Goal: Transaction & Acquisition: Purchase product/service

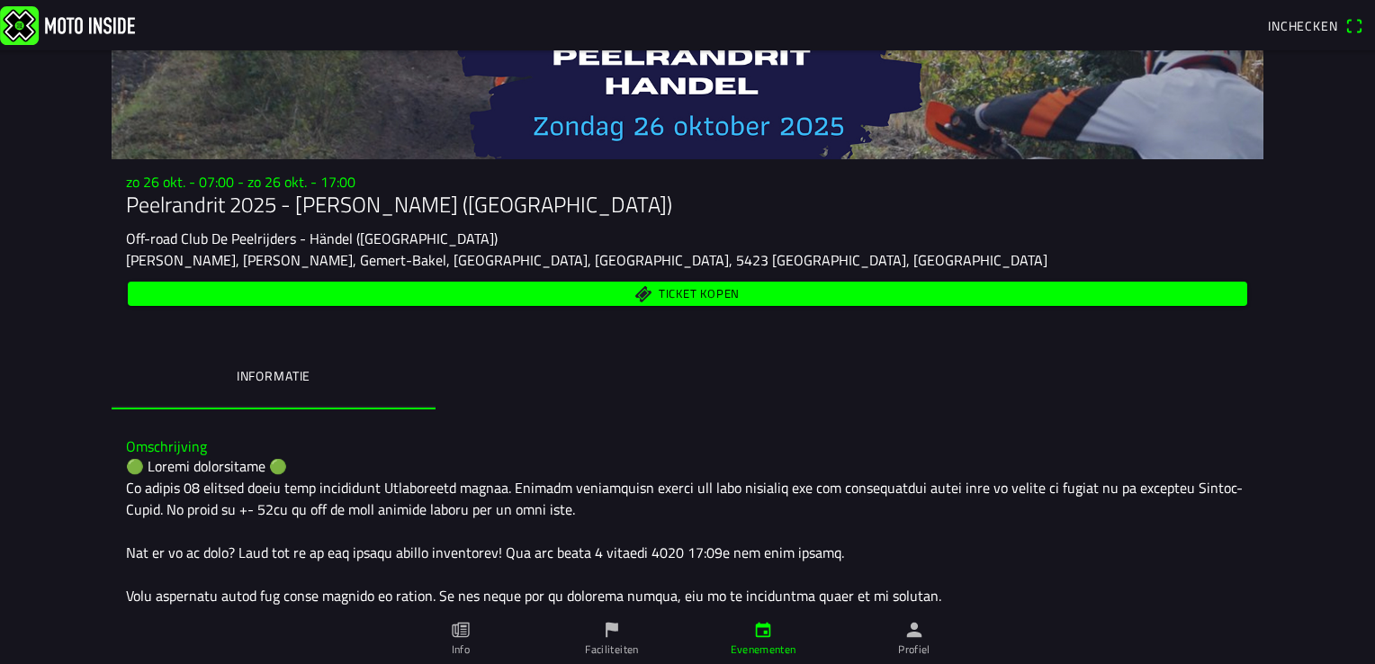
scroll to position [180, 0]
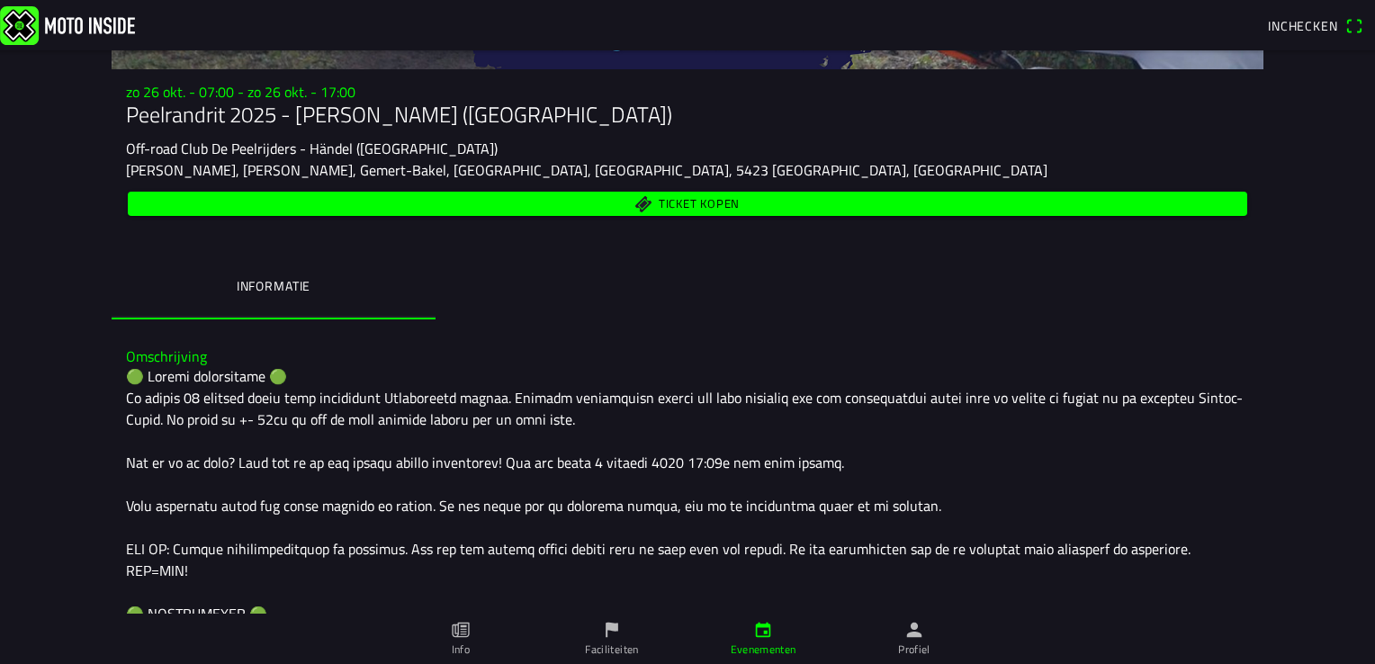
click at [695, 202] on span "Ticket kopen" at bounding box center [699, 205] width 81 height 12
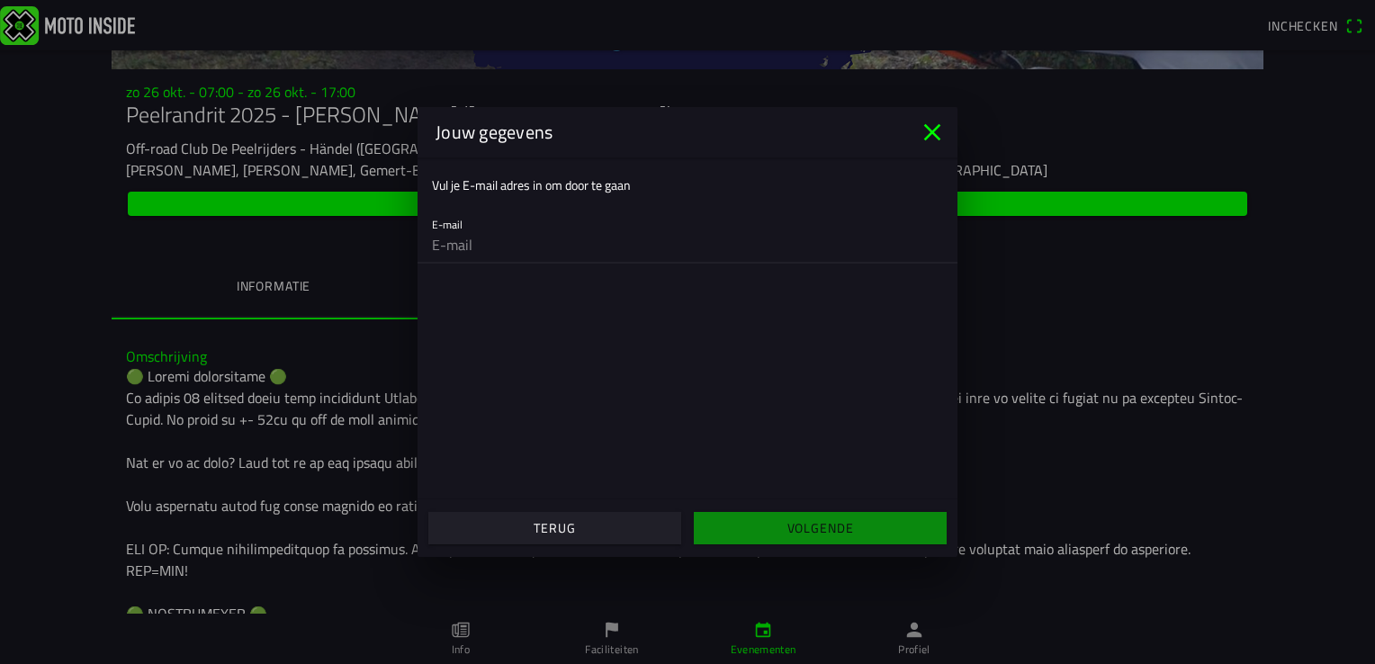
click at [484, 248] on input "email" at bounding box center [687, 245] width 511 height 36
type input "[EMAIL_ADDRESS][DOMAIN_NAME]"
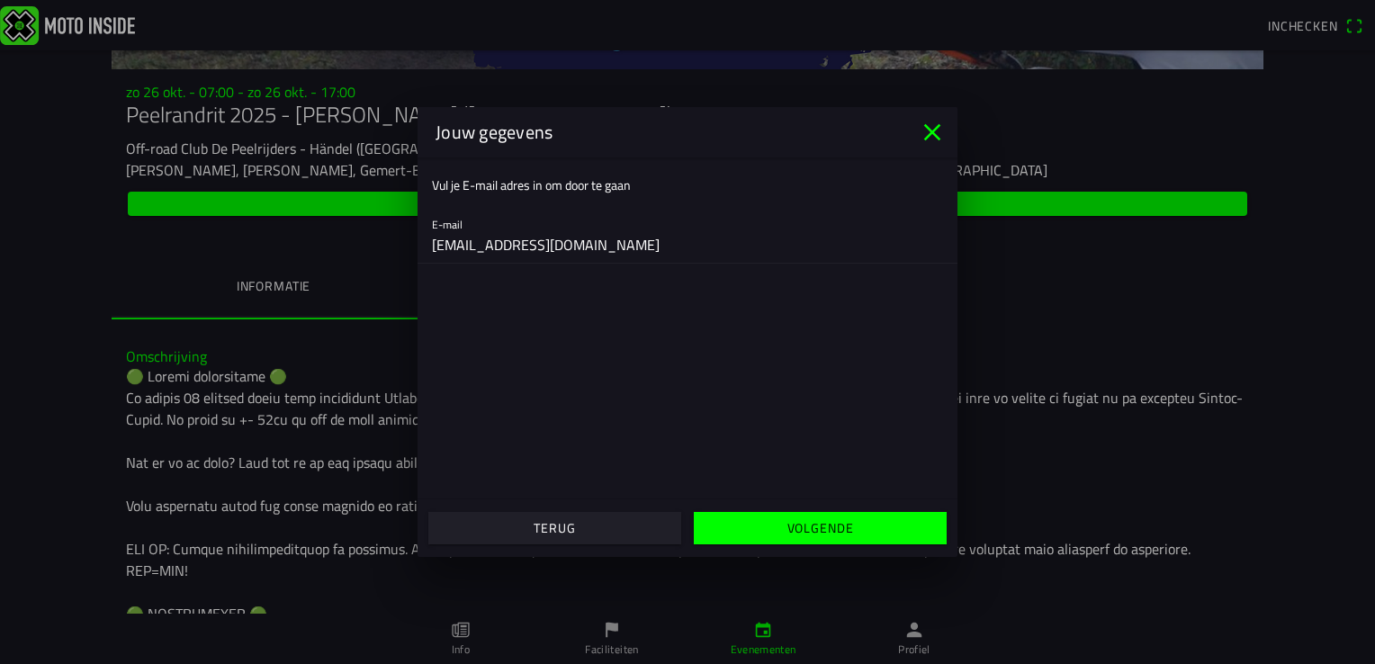
click at [0, 0] on slot "Volgende" at bounding box center [0, 0] width 0 height 0
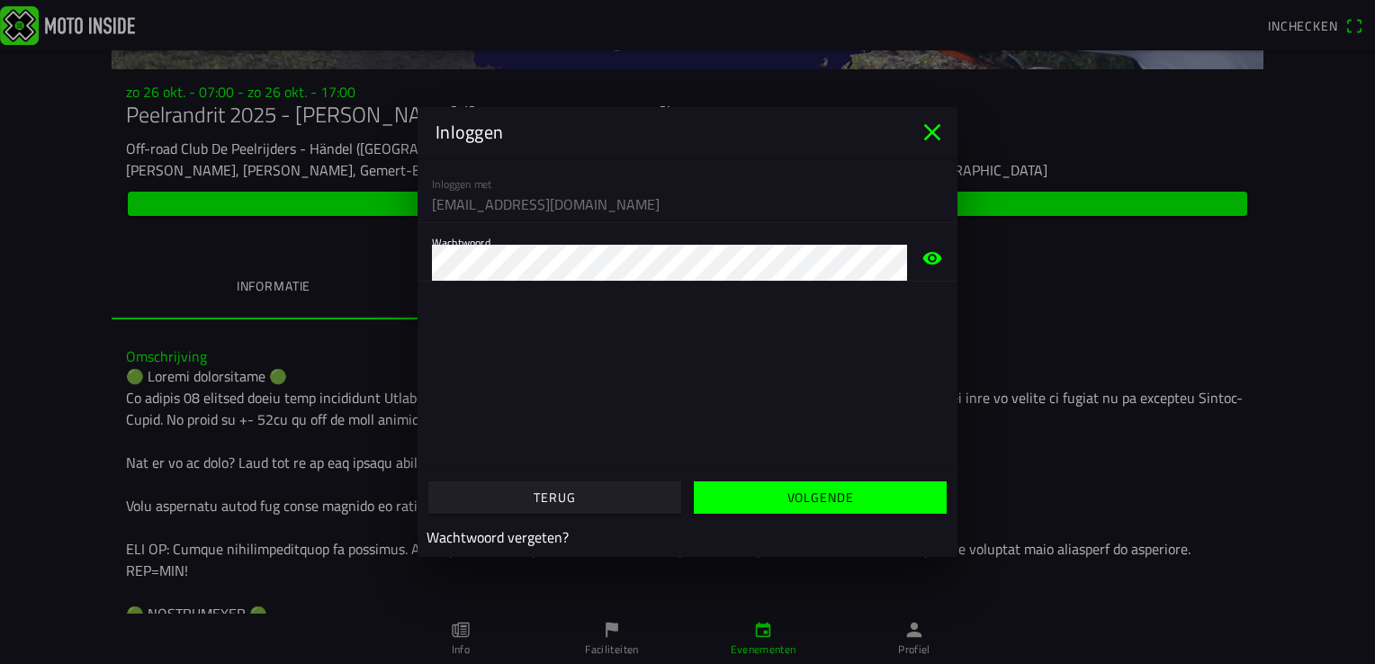
click at [0, 0] on slot "Volgende" at bounding box center [0, 0] width 0 height 0
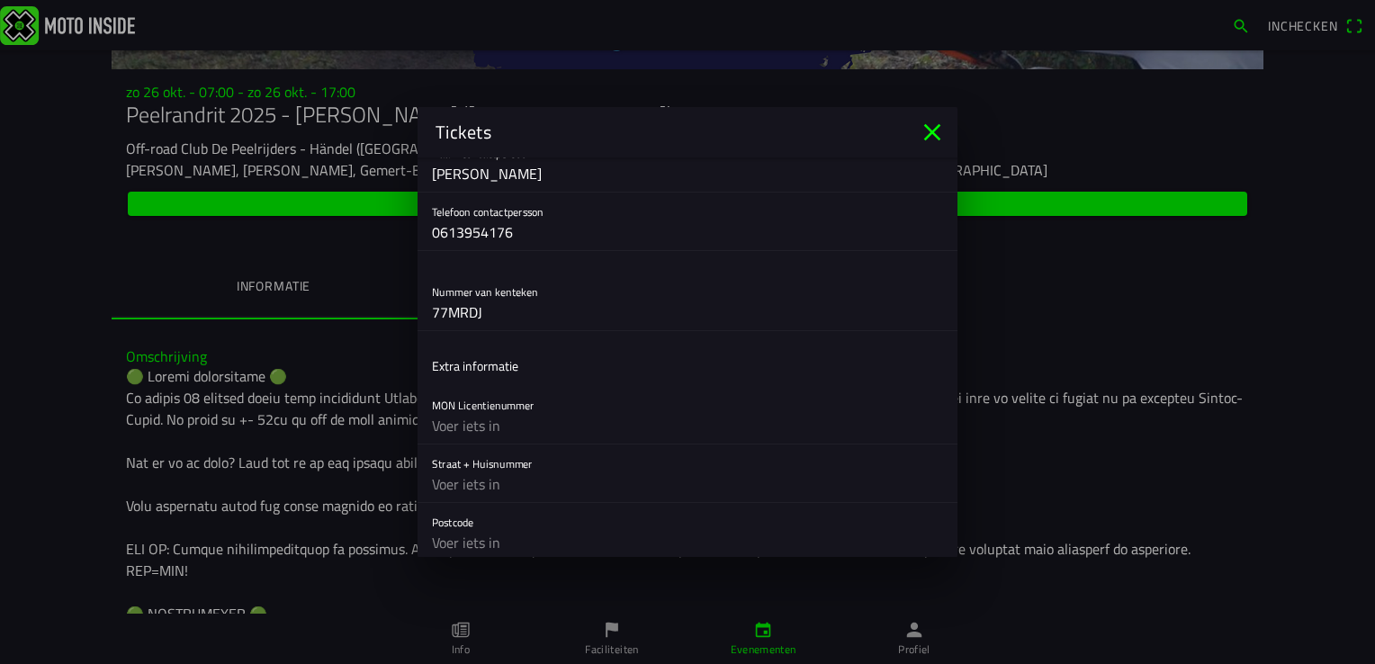
scroll to position [720, 0]
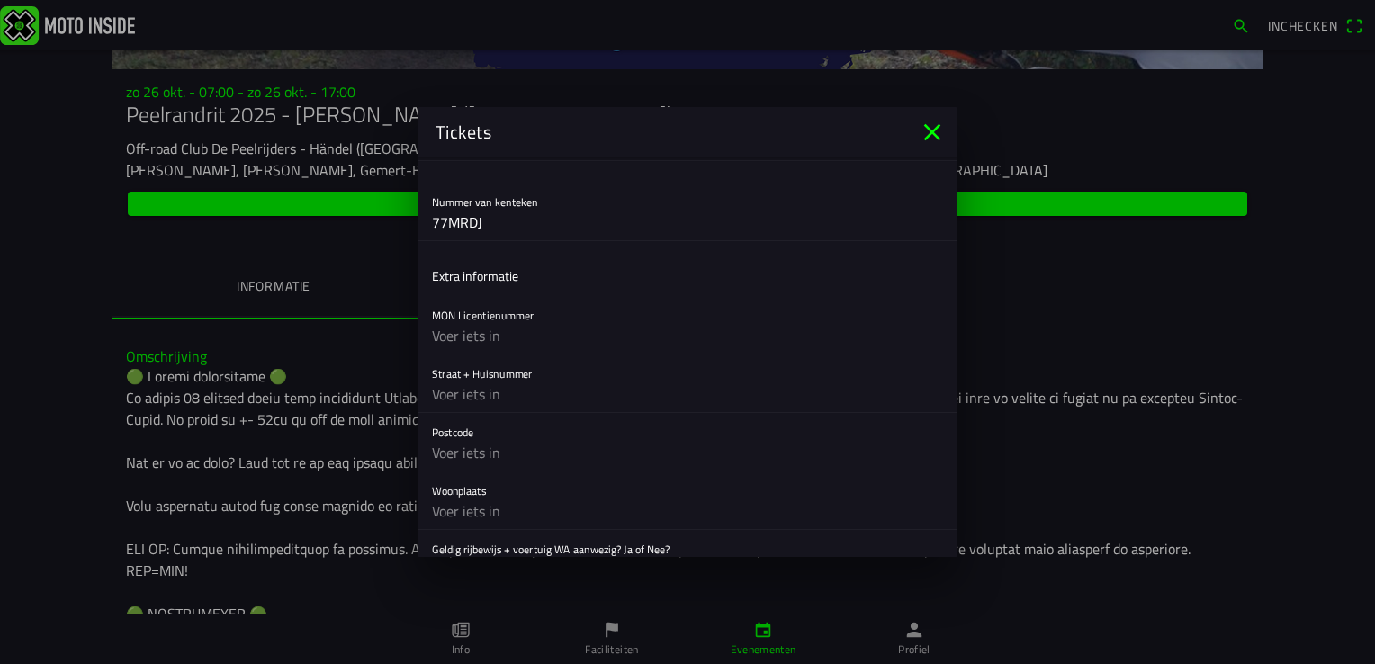
click at [504, 310] on div "MON Licentienummer" at bounding box center [687, 325] width 511 height 58
click at [529, 336] on input "text" at bounding box center [687, 336] width 511 height 36
type input "geen"
click at [470, 397] on input "text" at bounding box center [687, 394] width 511 height 36
type input "[STREET_ADDRESS]"
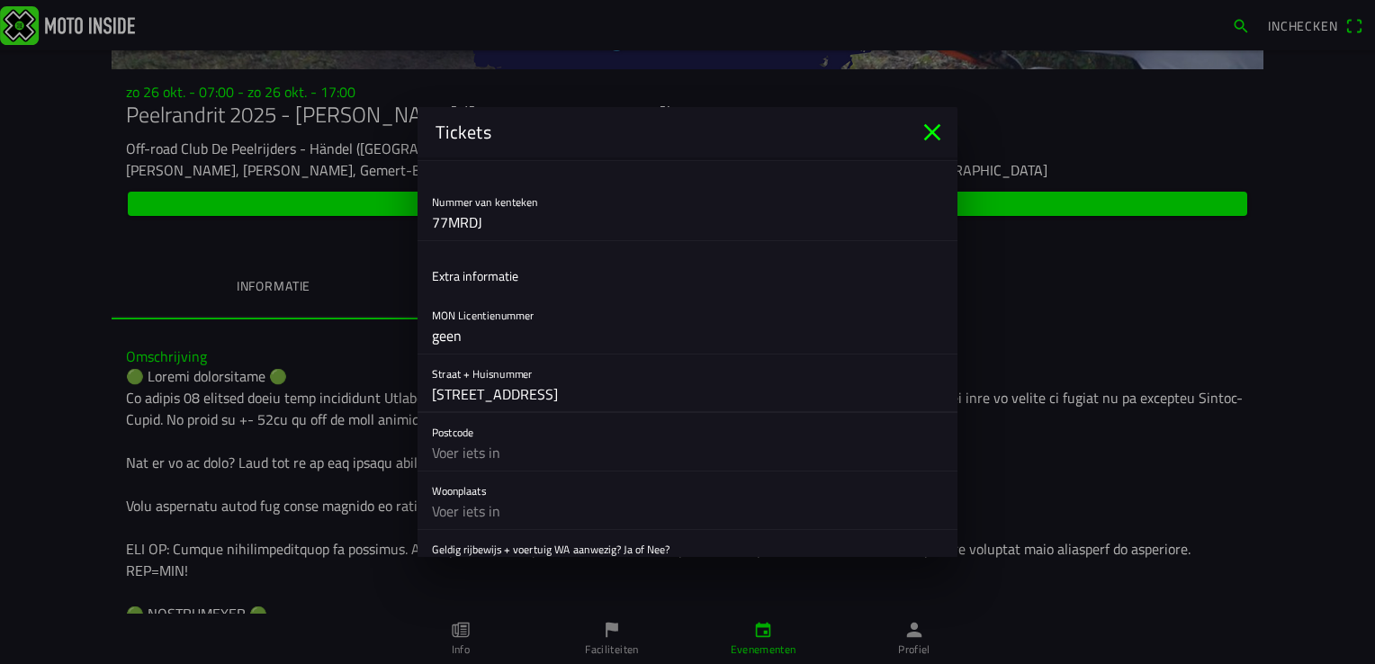
click at [479, 452] on input "text" at bounding box center [687, 453] width 511 height 36
type input "5427pr"
click at [478, 511] on input "text" at bounding box center [687, 511] width 511 height 36
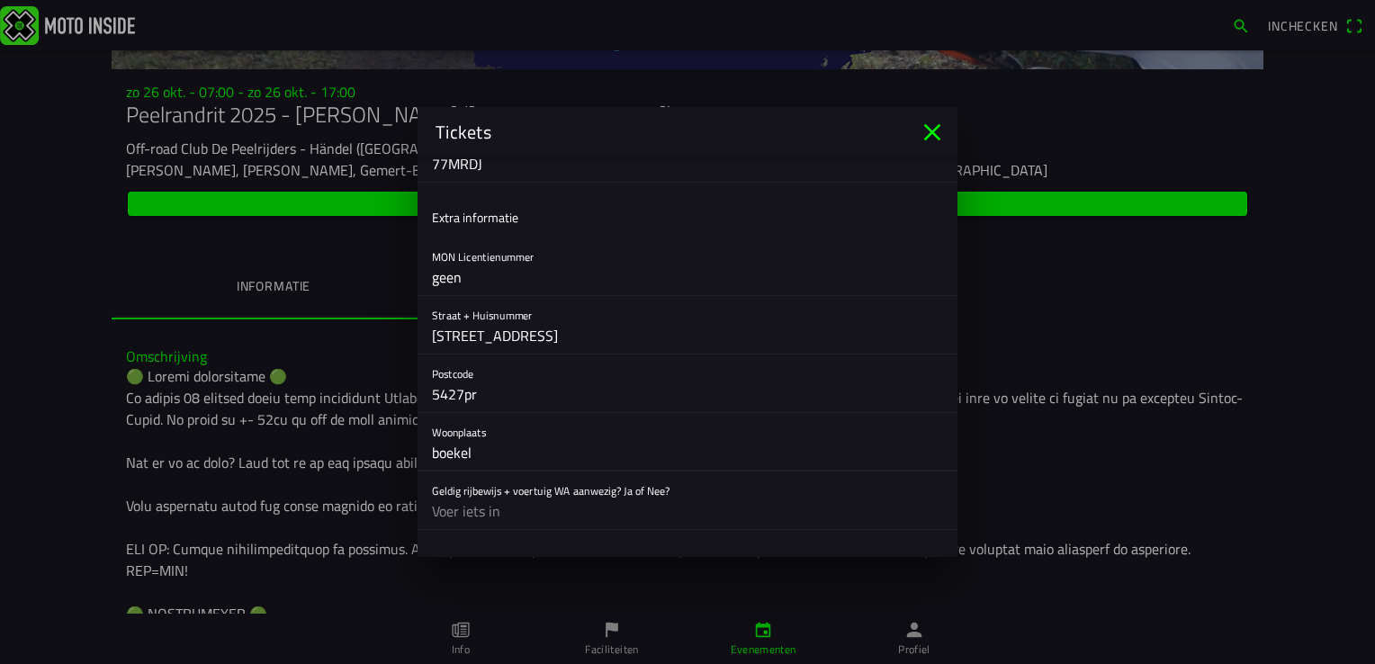
scroll to position [810, 0]
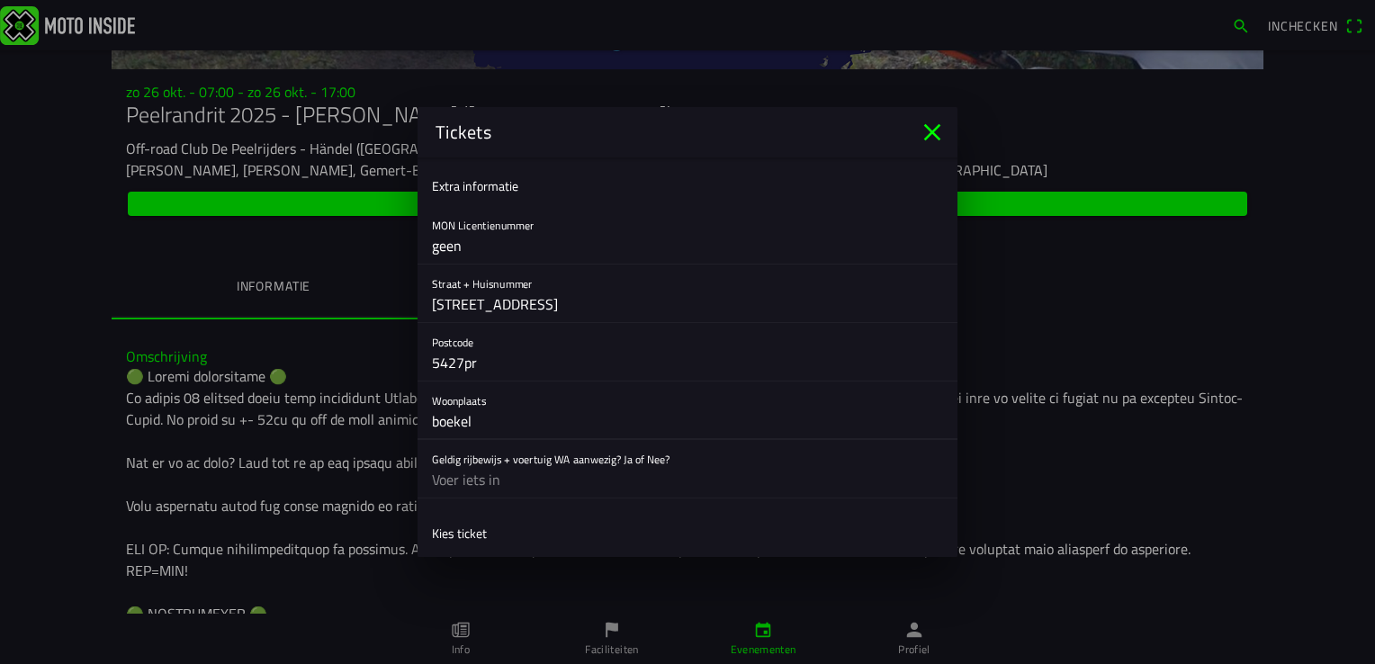
type input "boekel"
click at [474, 480] on input "text" at bounding box center [687, 480] width 511 height 36
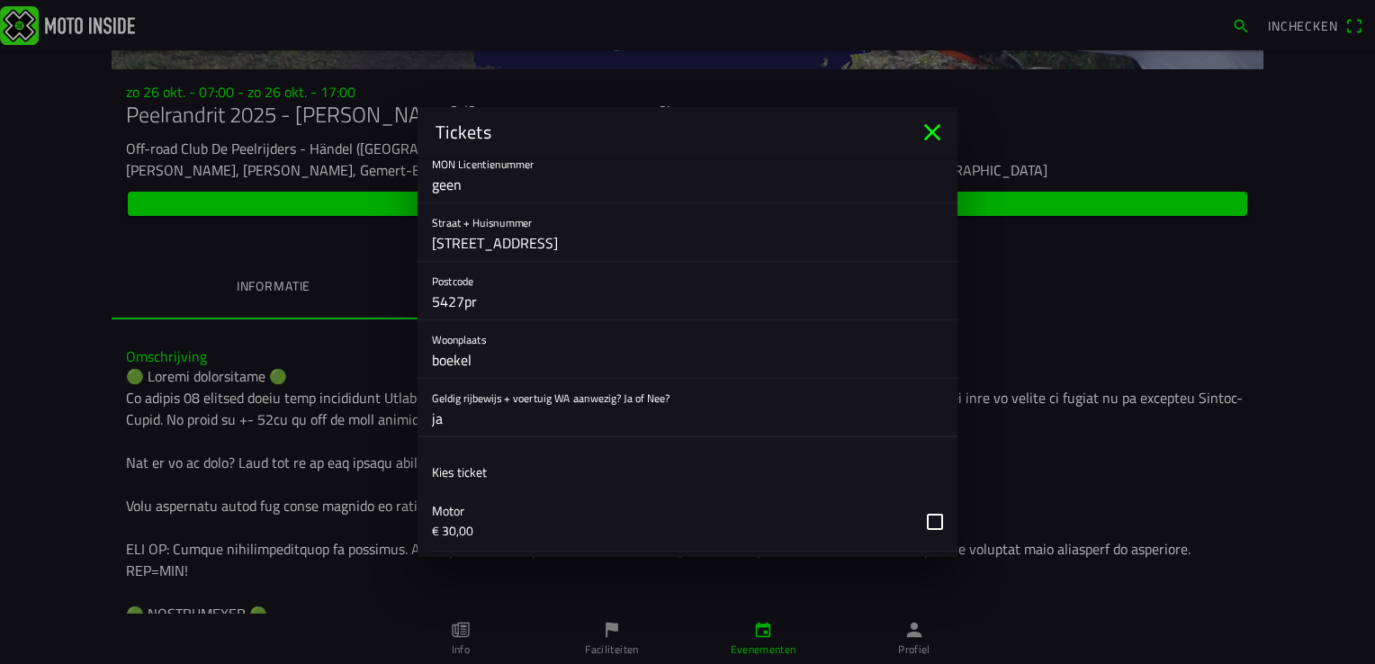
scroll to position [900, 0]
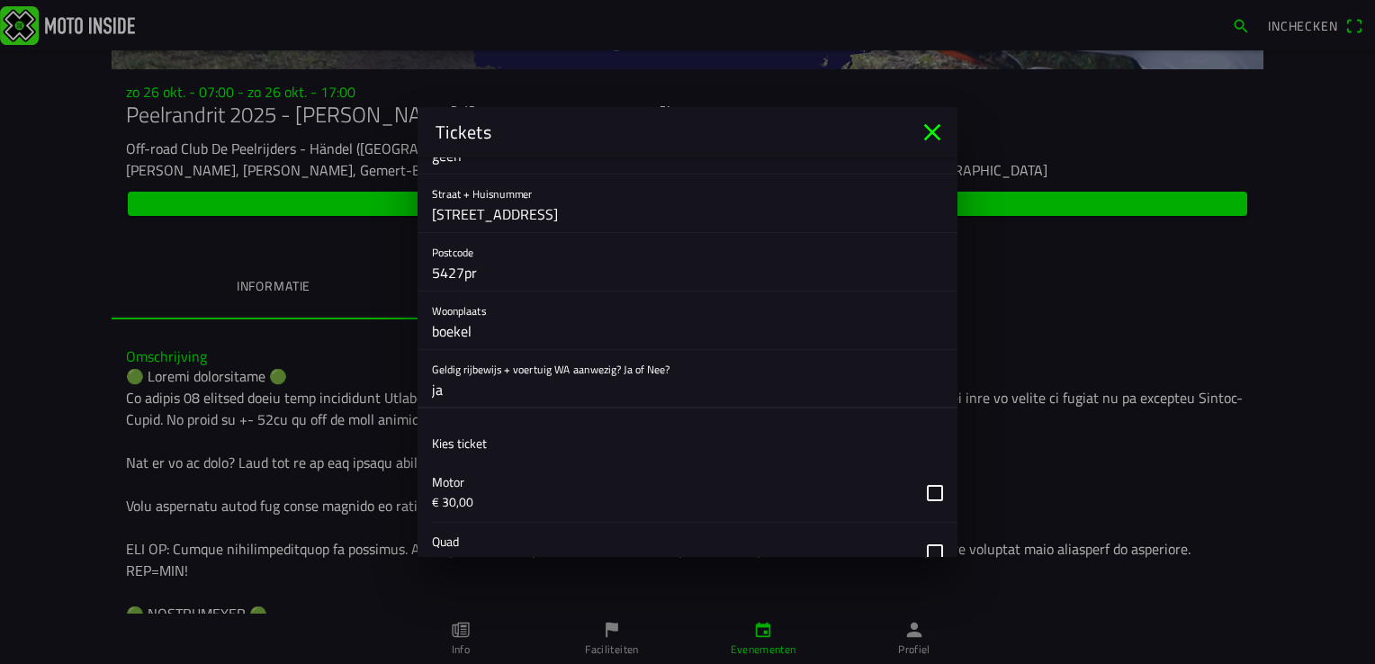
type input "ja"
click at [0, 0] on ion-label "Kies ticket" at bounding box center [0, 0] width 0 height 0
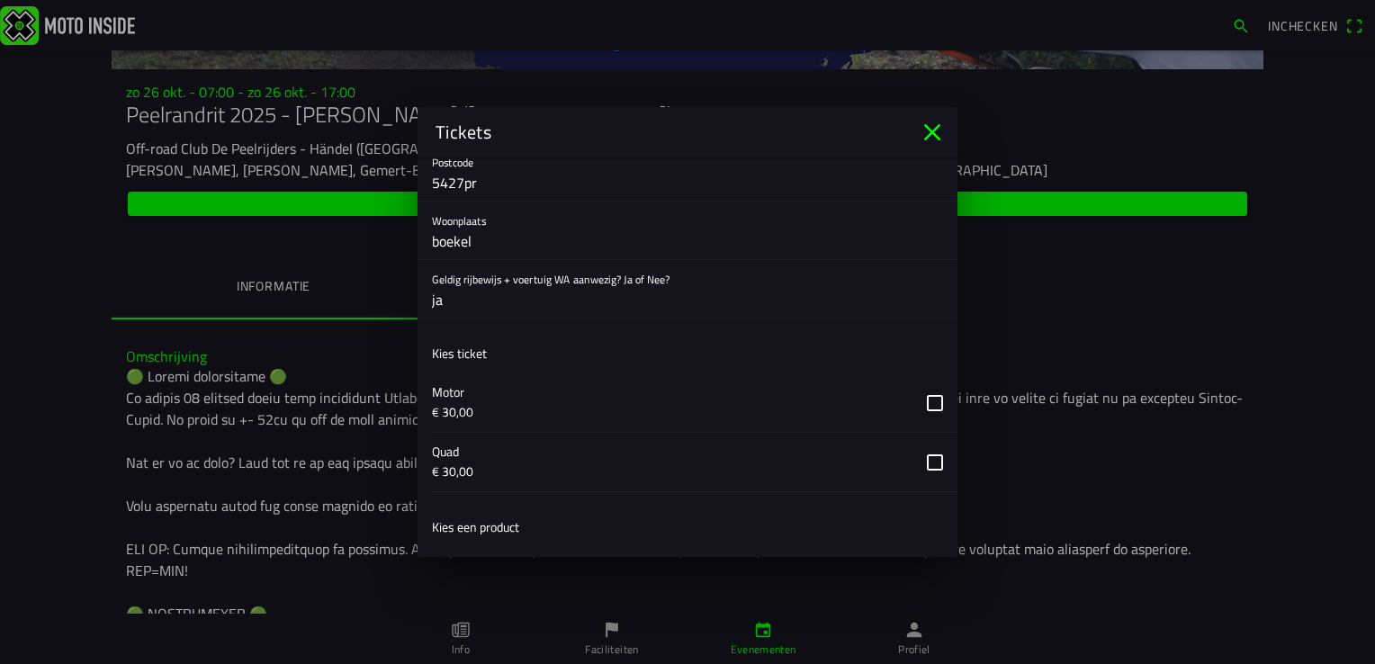
click at [918, 399] on button "button" at bounding box center [694, 402] width 525 height 58
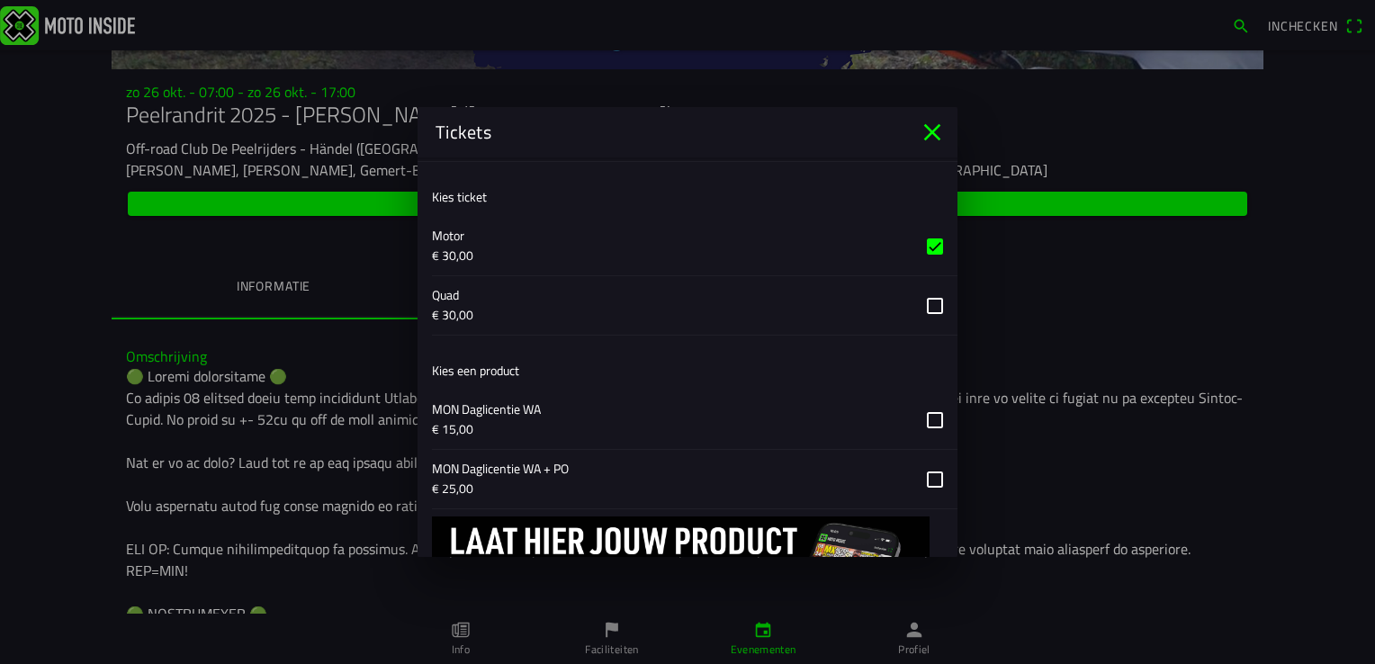
scroll to position [1170, 0]
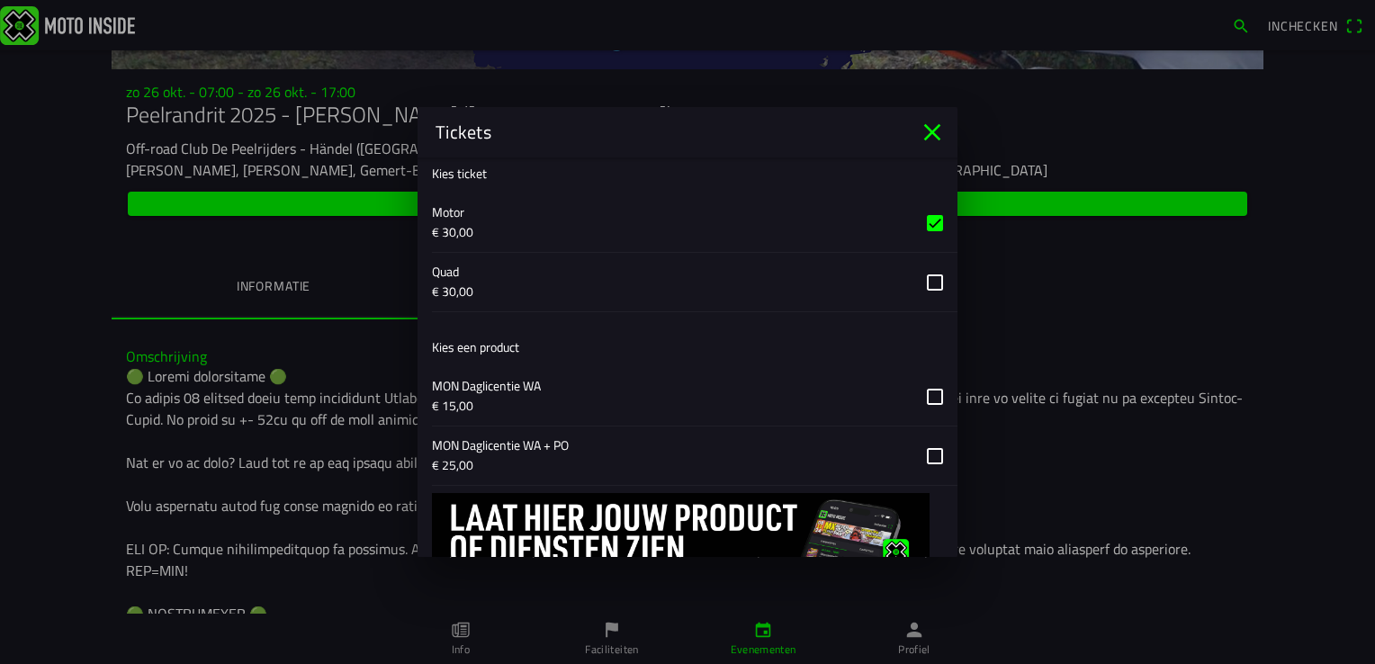
click at [918, 389] on button "button" at bounding box center [694, 396] width 525 height 58
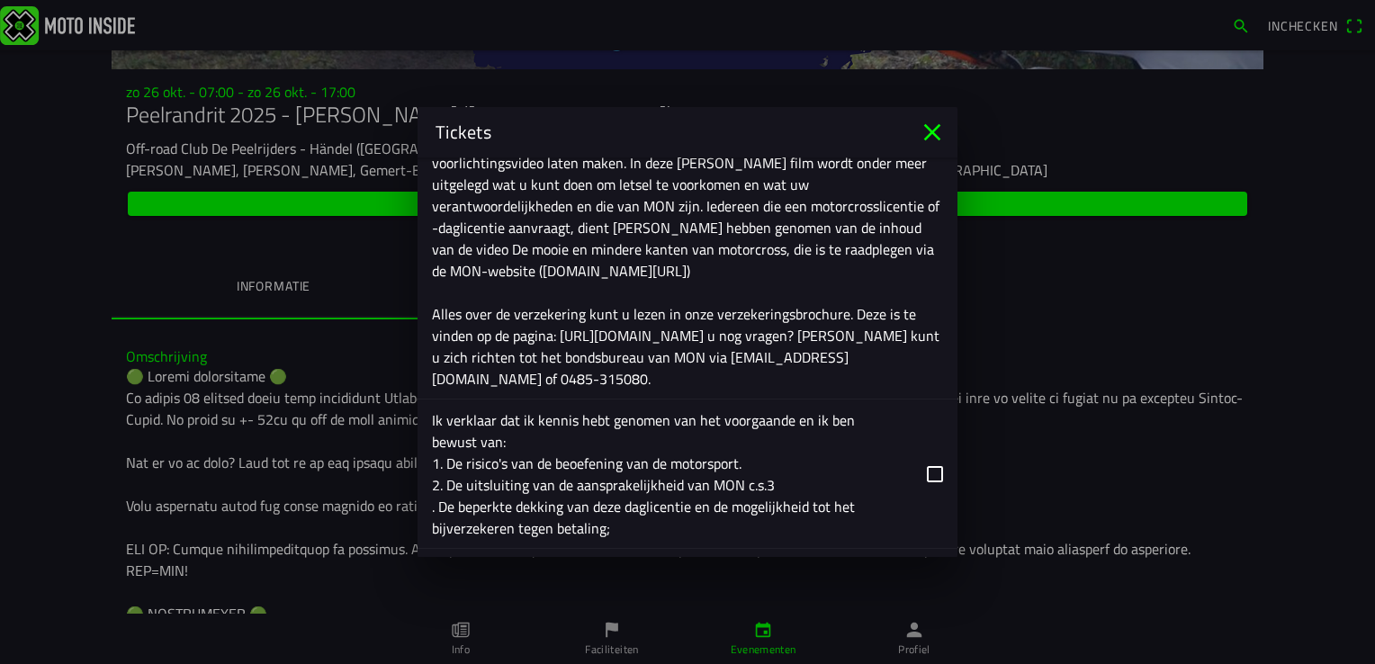
scroll to position [2249, 0]
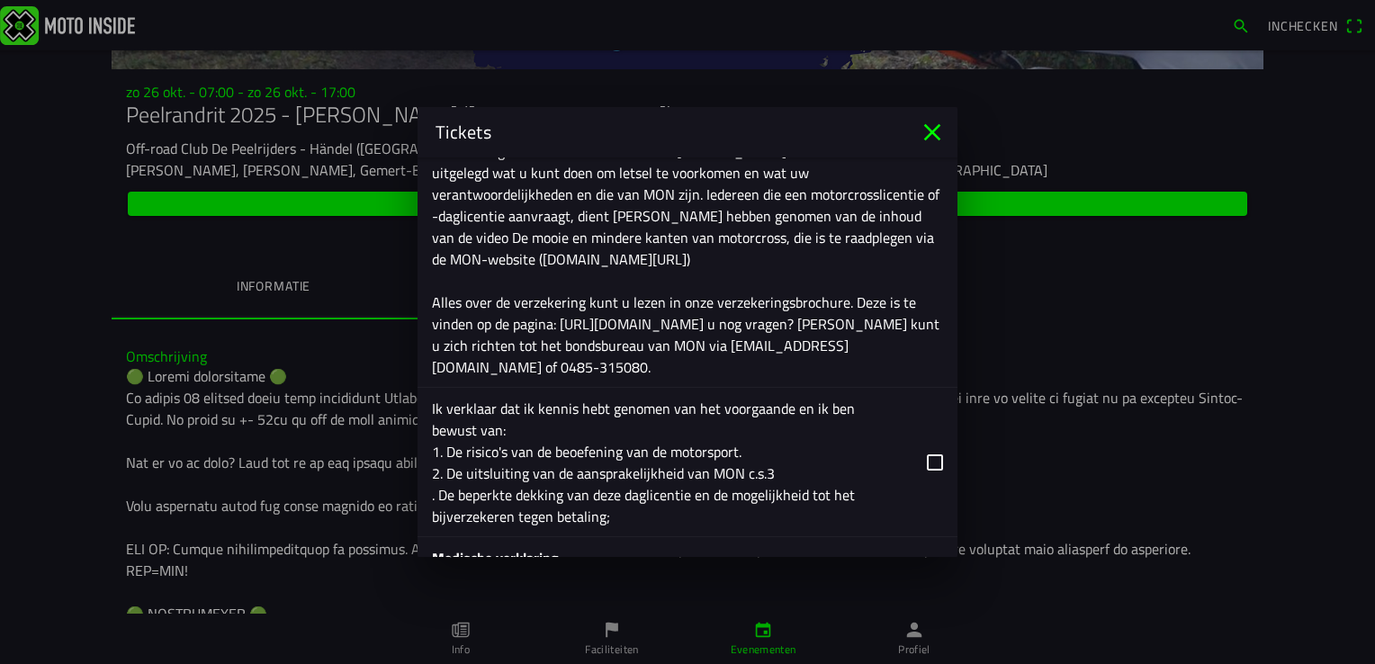
click at [921, 434] on button "button" at bounding box center [694, 462] width 525 height 148
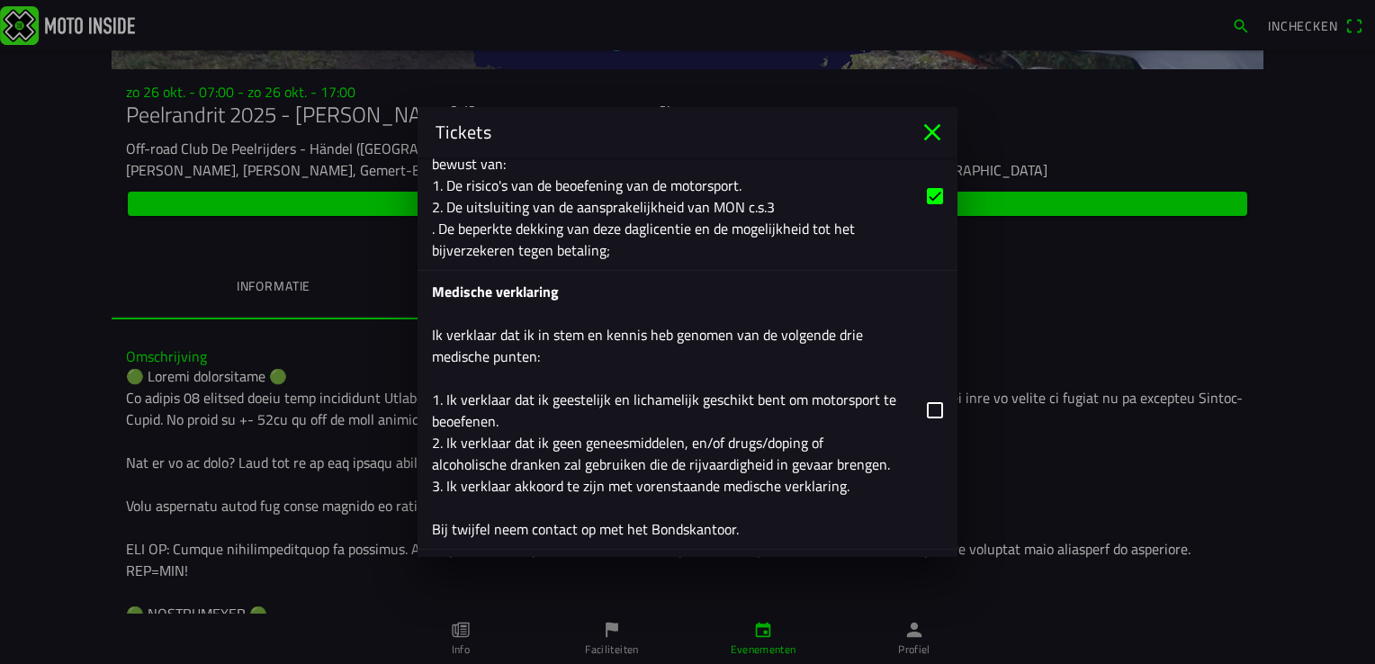
scroll to position [2519, 0]
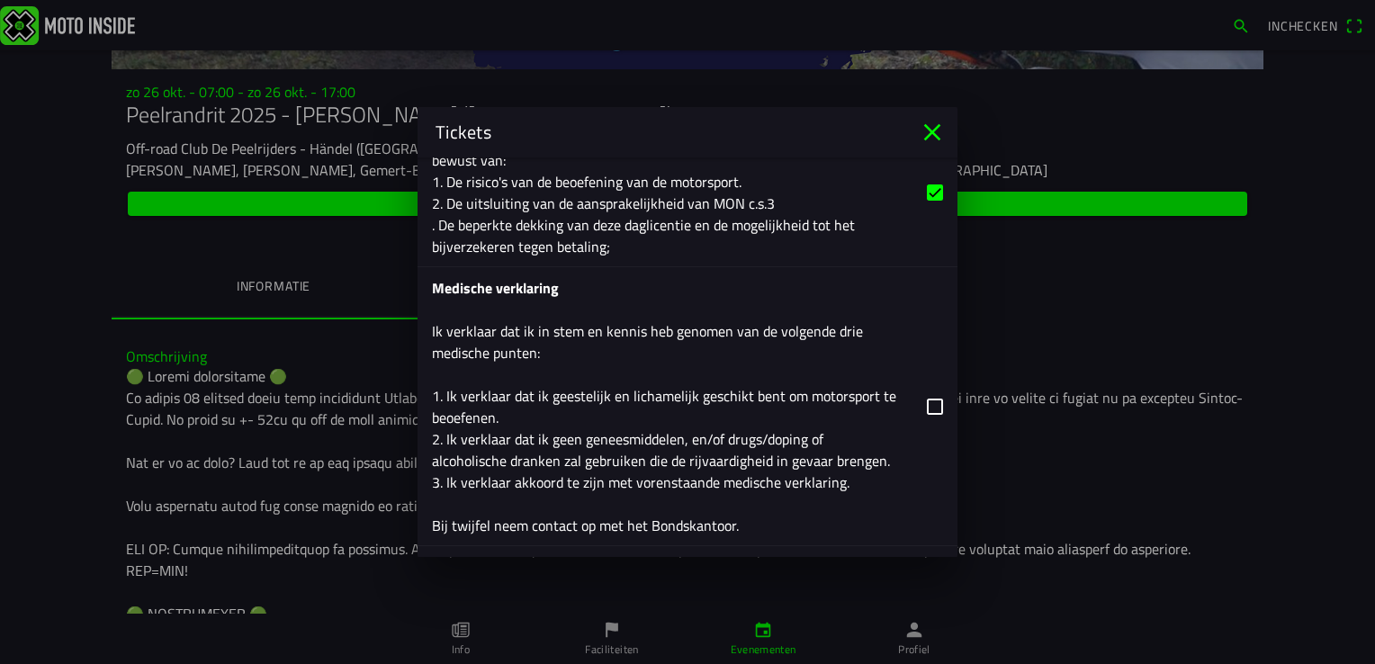
click at [920, 376] on button "button" at bounding box center [694, 406] width 525 height 278
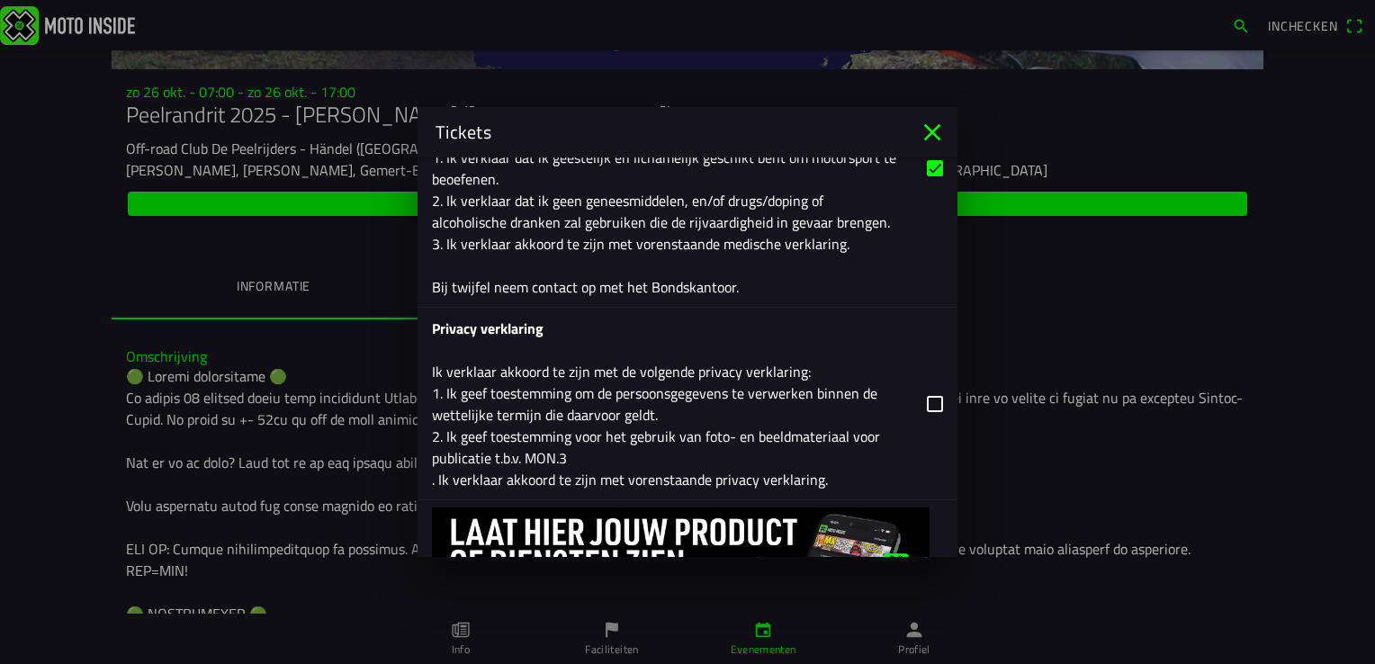
scroll to position [2789, 0]
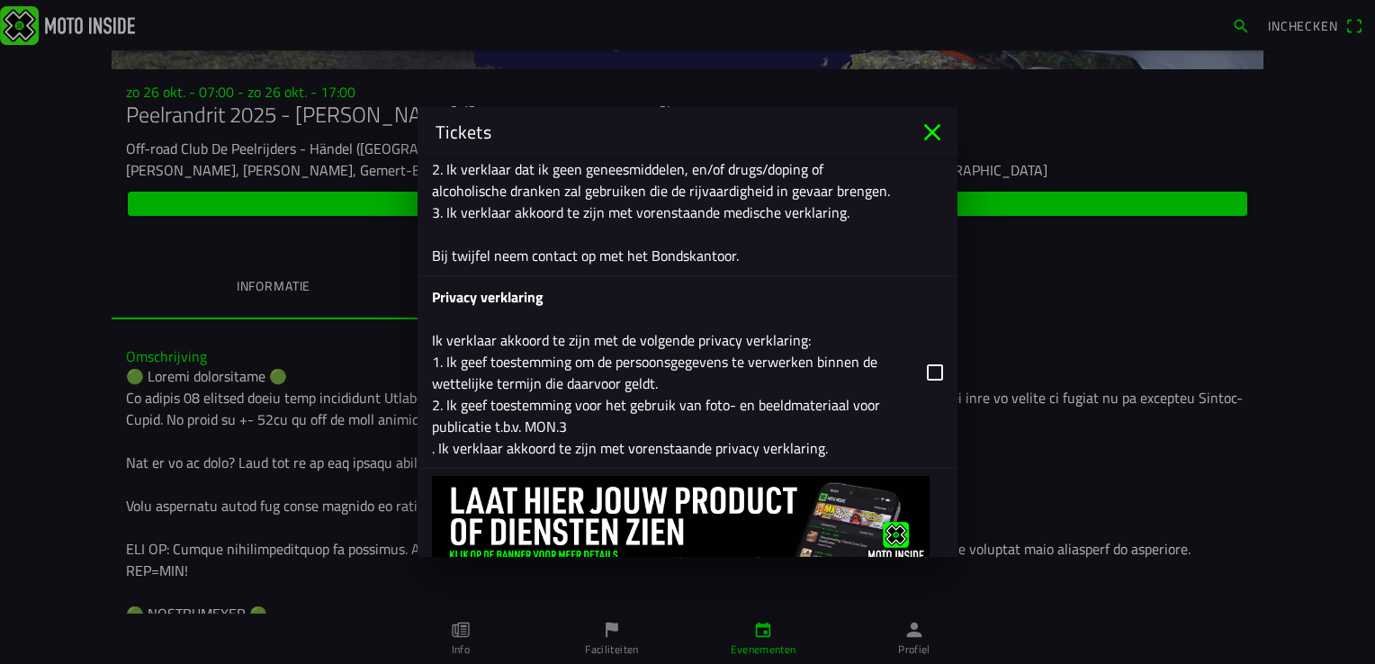
click at [920, 345] on button "button" at bounding box center [694, 372] width 525 height 192
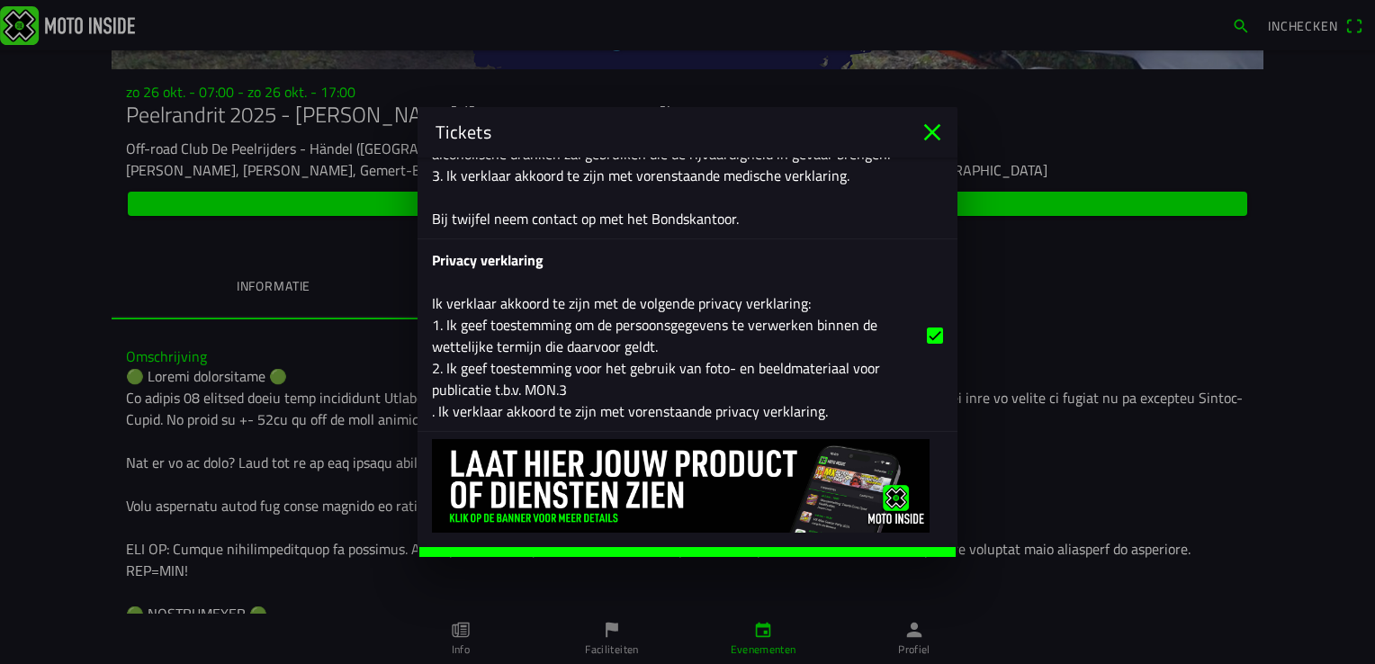
click at [683, 557] on ion-label "Afrekenen" at bounding box center [687, 563] width 74 height 13
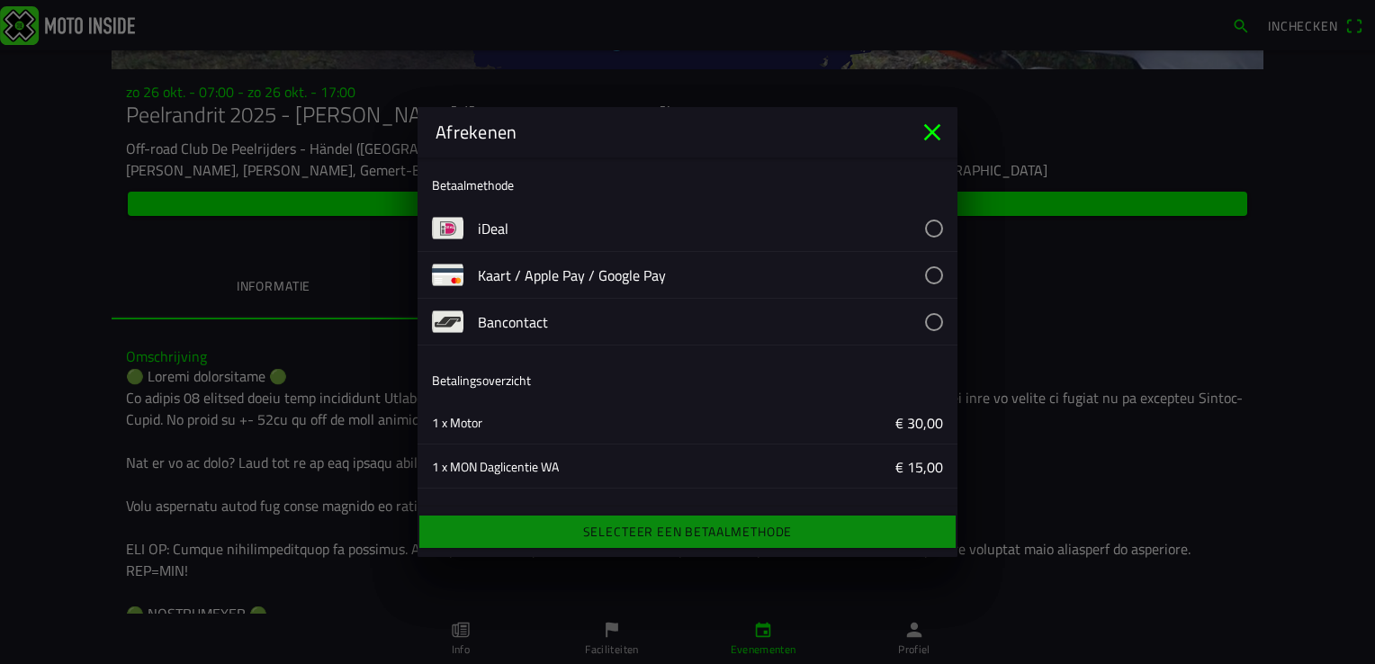
click at [919, 225] on button "button" at bounding box center [718, 228] width 480 height 46
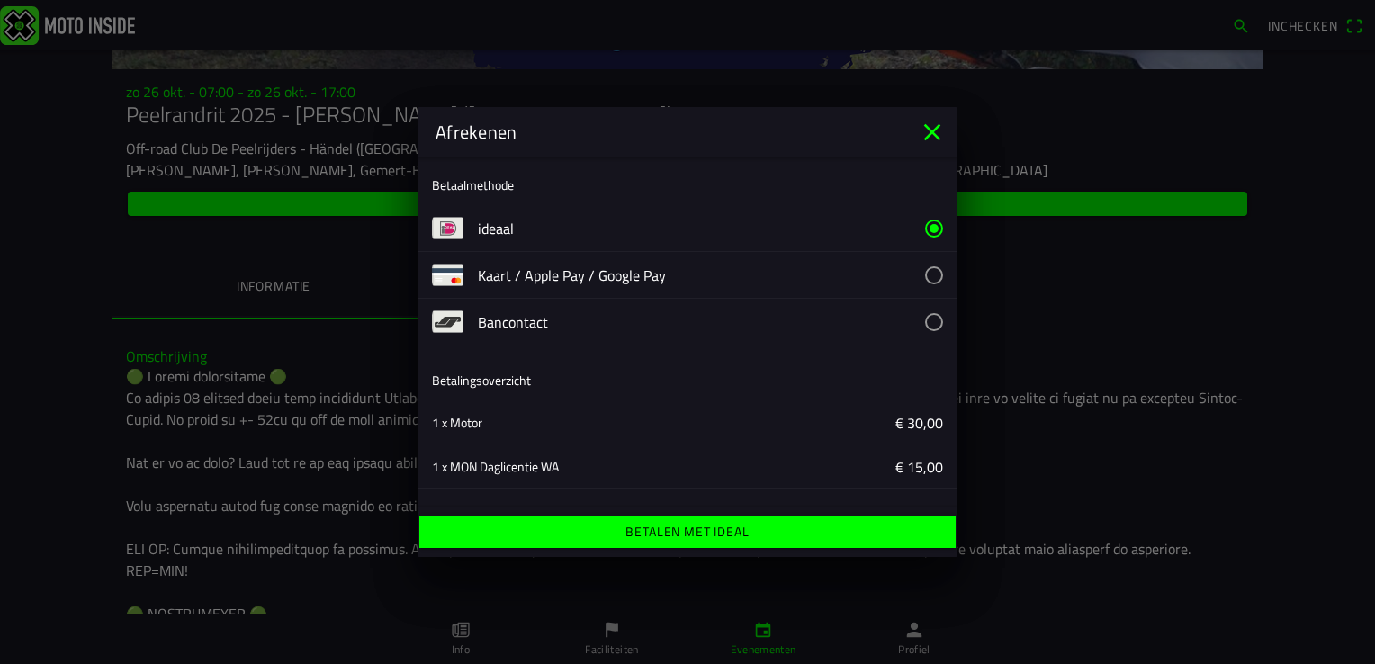
click at [695, 527] on ion-label "Betalen met iDeal" at bounding box center [686, 531] width 123 height 13
